Goal: Task Accomplishment & Management: Use online tool/utility

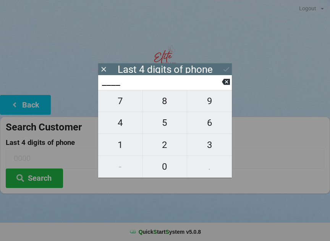
click at [123, 124] on span "4" at bounding box center [120, 123] width 44 height 16
type input "4___"
click at [228, 81] on icon at bounding box center [226, 82] width 8 height 8
type input "____"
click at [161, 161] on span "0" at bounding box center [165, 167] width 44 height 16
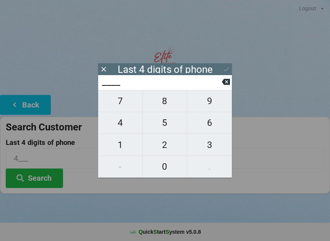
type input "0___"
click at [129, 96] on button "7" at bounding box center [120, 101] width 45 height 22
type input "07__"
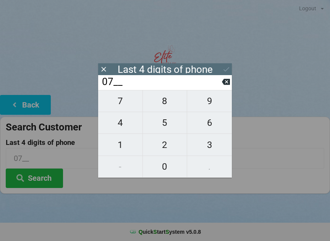
click at [123, 124] on span "4" at bounding box center [120, 123] width 44 height 16
type input "074_"
click at [211, 142] on span "3" at bounding box center [209, 145] width 45 height 16
type input "0743"
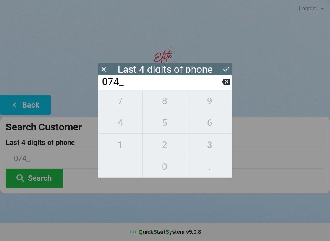
type input "0743"
click at [227, 65] on button at bounding box center [226, 69] width 8 height 10
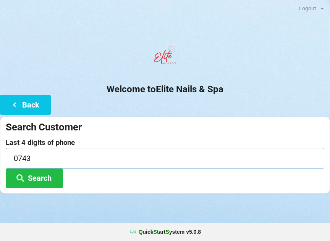
click at [84, 162] on input "0743" at bounding box center [165, 158] width 318 height 20
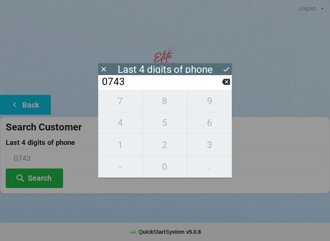
click at [219, 85] on input "0743" at bounding box center [161, 82] width 121 height 12
click at [214, 79] on input "0743" at bounding box center [161, 82] width 121 height 12
click at [215, 82] on input "0743" at bounding box center [161, 82] width 121 height 12
click at [228, 84] on icon at bounding box center [226, 82] width 8 height 6
click at [216, 84] on input "074_" at bounding box center [161, 82] width 121 height 12
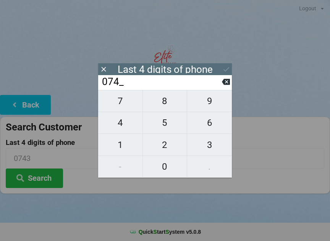
click at [226, 83] on icon at bounding box center [226, 82] width 8 height 6
click at [223, 83] on icon at bounding box center [226, 82] width 8 height 6
type input "0___"
click at [227, 66] on div "Last 4 digits of phone" at bounding box center [165, 69] width 134 height 12
click at [108, 65] on div "Last 4 digits of phone" at bounding box center [165, 69] width 134 height 12
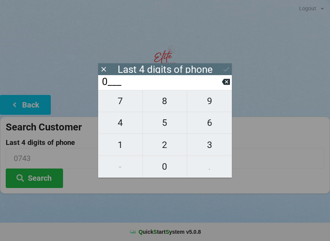
click at [113, 65] on div "Last 4 digits of phone" at bounding box center [165, 69] width 134 height 12
click at [131, 105] on span "7" at bounding box center [120, 101] width 44 height 16
type input "07__"
click at [216, 82] on input "07__" at bounding box center [161, 82] width 121 height 12
click at [214, 82] on input "07__" at bounding box center [161, 82] width 121 height 12
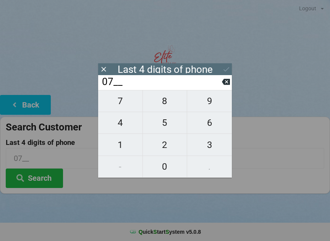
click at [218, 81] on input "07__" at bounding box center [161, 82] width 121 height 12
click at [219, 84] on input "07__" at bounding box center [161, 82] width 121 height 12
click at [221, 83] on input "07__" at bounding box center [161, 82] width 121 height 12
click at [222, 84] on icon at bounding box center [226, 82] width 8 height 8
click at [225, 84] on icon at bounding box center [226, 82] width 8 height 6
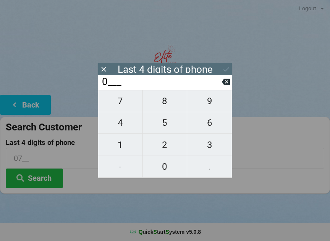
type input "____"
click at [119, 105] on span "7" at bounding box center [120, 101] width 44 height 16
type input "7___"
click at [218, 98] on span "9" at bounding box center [209, 101] width 45 height 16
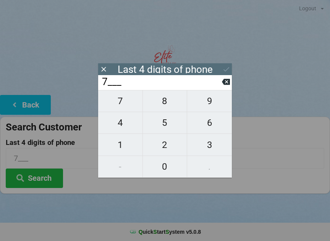
type input "79__"
click at [213, 147] on span "3" at bounding box center [209, 145] width 45 height 16
type input "793_"
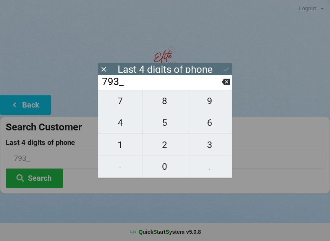
click at [209, 100] on span "9" at bounding box center [209, 101] width 45 height 16
type input "7939"
click at [224, 65] on icon at bounding box center [226, 69] width 8 height 8
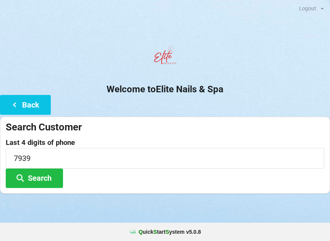
click at [48, 178] on button "Search" at bounding box center [34, 178] width 57 height 19
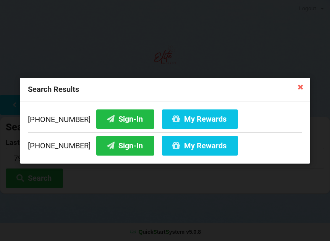
click at [113, 117] on button "Sign-In" at bounding box center [125, 118] width 58 height 19
